Goal: Transaction & Acquisition: Purchase product/service

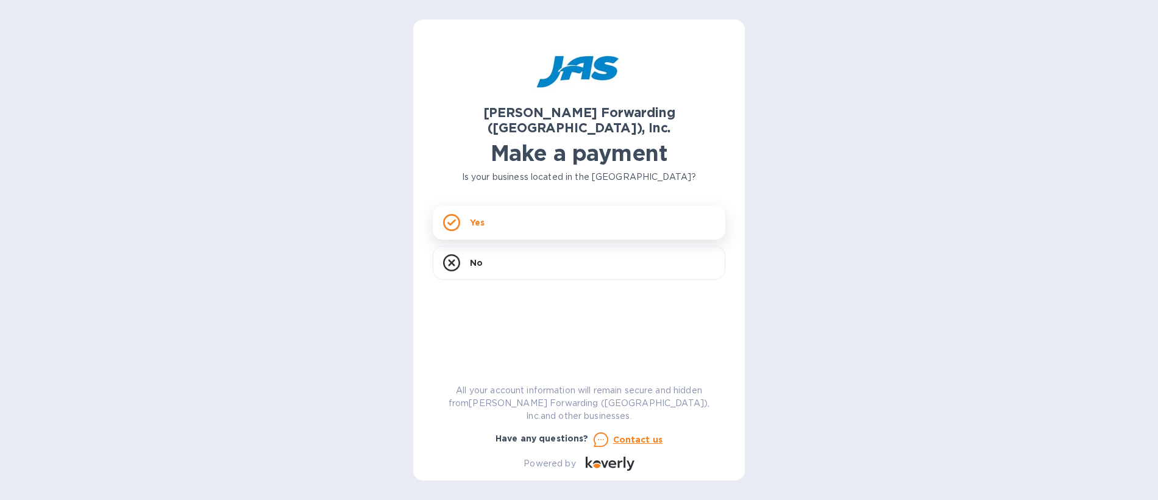
click at [459, 215] on rect at bounding box center [451, 222] width 15 height 15
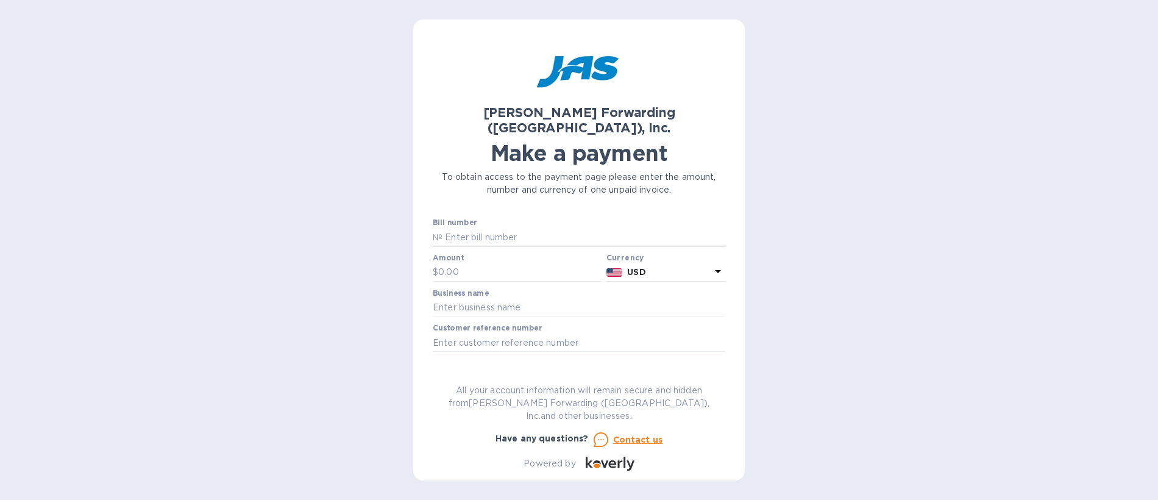
click at [485, 228] on input "text" at bounding box center [584, 237] width 283 height 18
type input "LAX503326387"
click at [476, 263] on input "text" at bounding box center [519, 272] width 163 height 18
type input "5,082.71"
click at [490, 299] on input "text" at bounding box center [579, 308] width 293 height 18
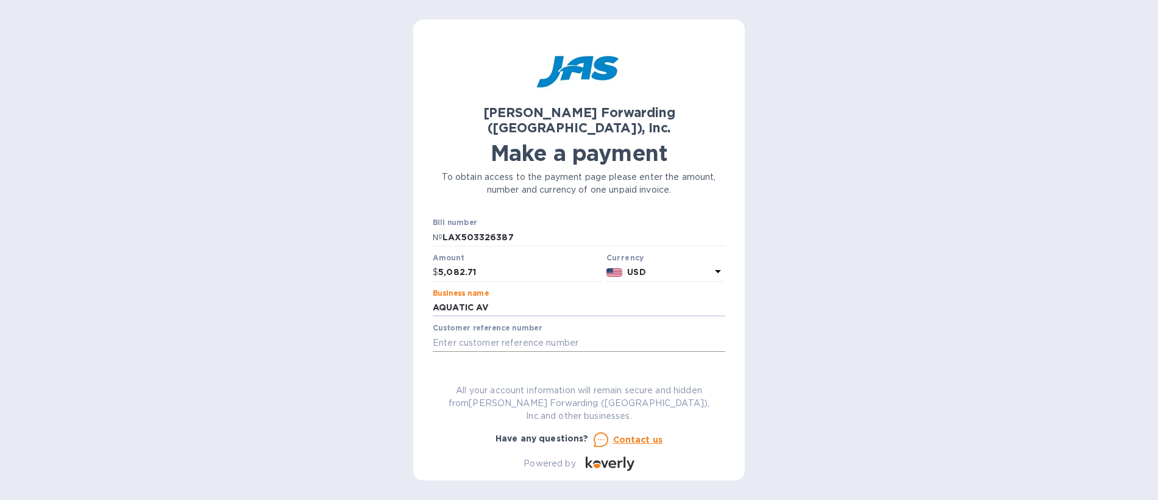
type input "AQUATIC AV"
click at [502, 333] on input "text" at bounding box center [579, 342] width 293 height 18
click at [471, 333] on input "text" at bounding box center [579, 342] width 293 height 18
type input "AQUAAVSJV"
click at [575, 374] on span "Go to payment page" at bounding box center [579, 381] width 273 height 15
